Goal: Find specific page/section: Find specific page/section

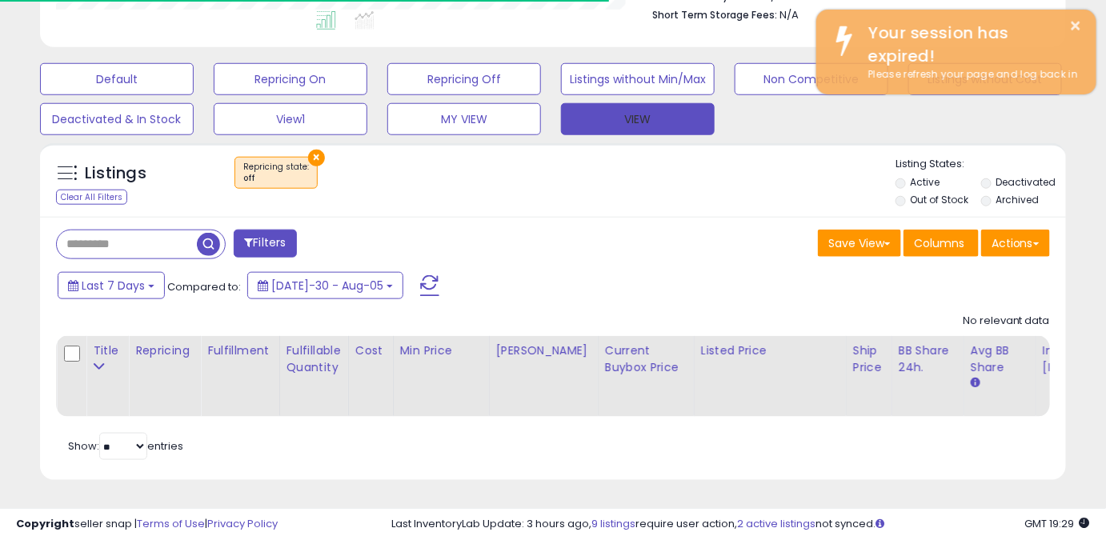
scroll to position [328, 593]
click at [672, 104] on button "VIEW" at bounding box center [638, 119] width 154 height 32
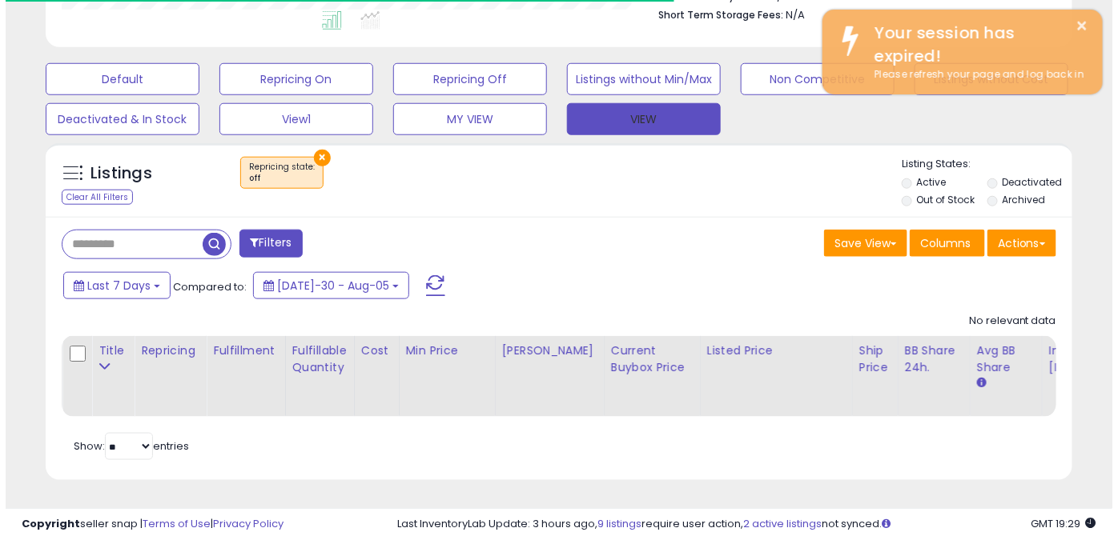
scroll to position [328, 600]
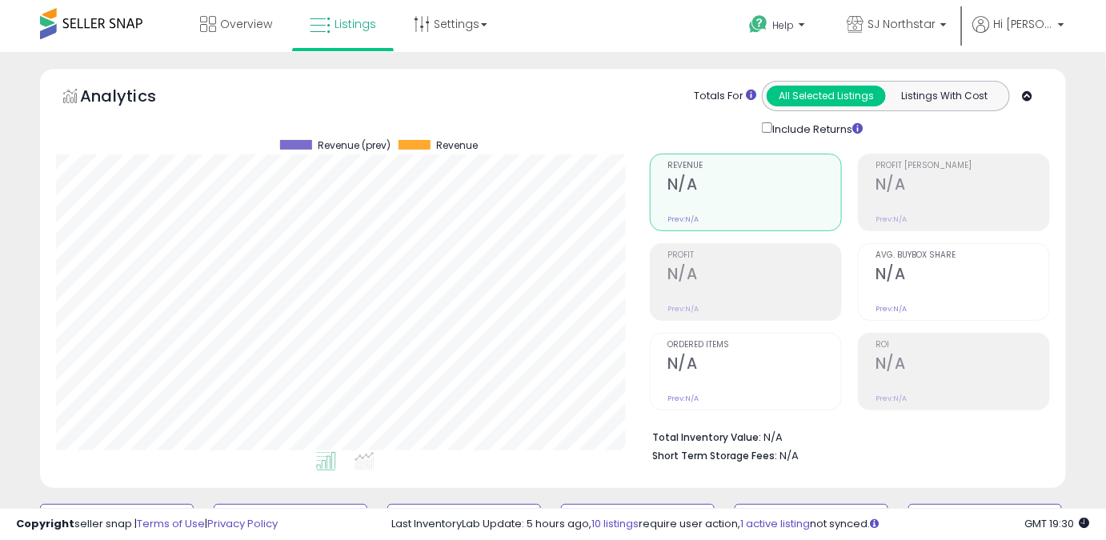
scroll to position [328, 593]
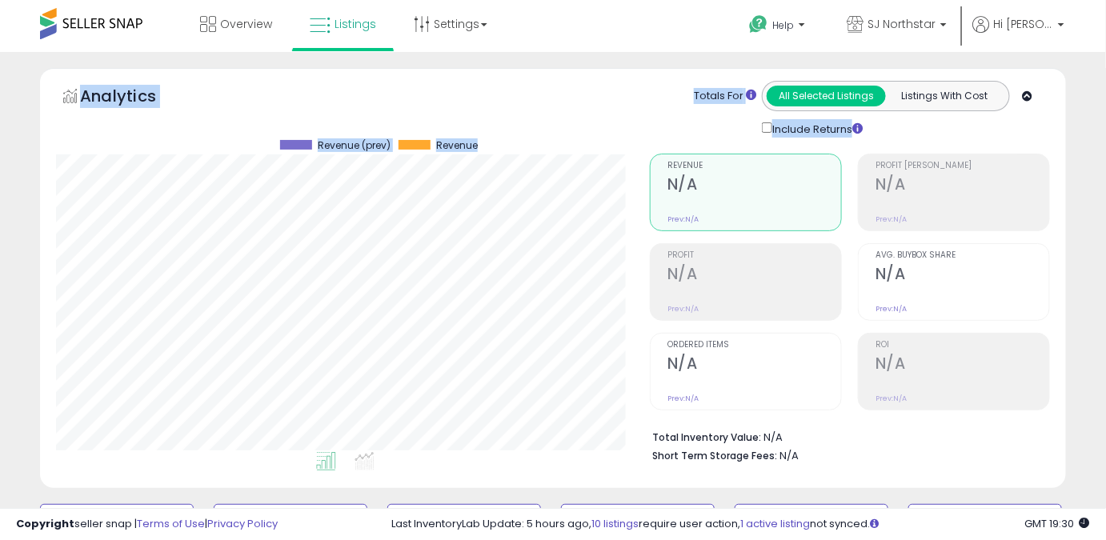
drag, startPoint x: 600, startPoint y: 138, endPoint x: 590, endPoint y: 128, distance: 13.6
click at [590, 128] on div "Analytics Totals For All Selected Listings Listings With Cost Include Returns" at bounding box center [553, 278] width 1026 height 420
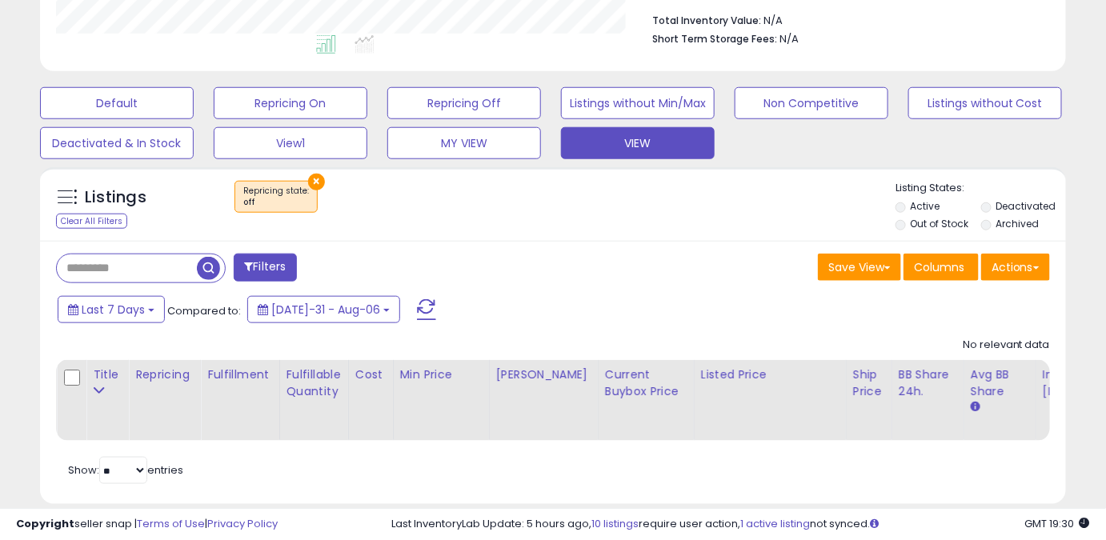
scroll to position [452, 0]
